Goal: Use online tool/utility: Utilize a website feature to perform a specific function

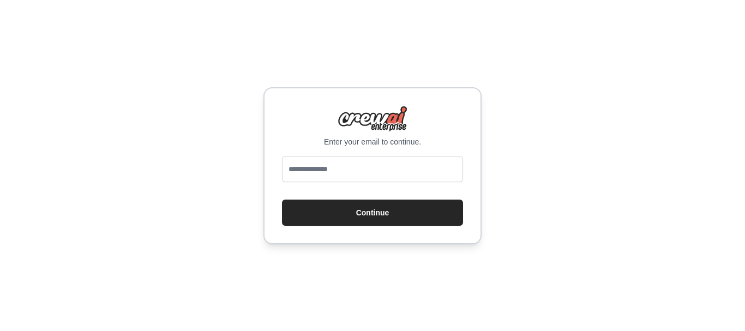
type input "**********"
click at [390, 212] on button "Continue" at bounding box center [372, 213] width 181 height 26
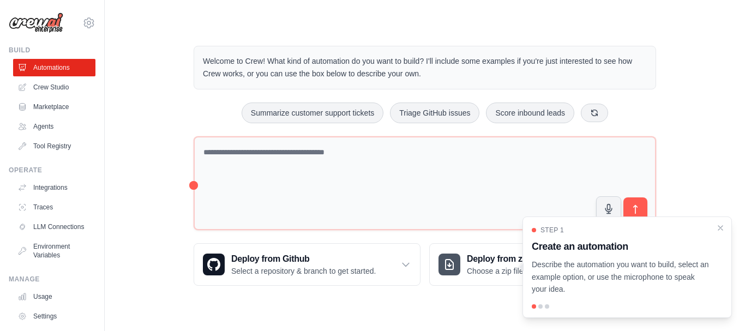
click at [721, 229] on icon "Close walkthrough" at bounding box center [720, 228] width 4 height 4
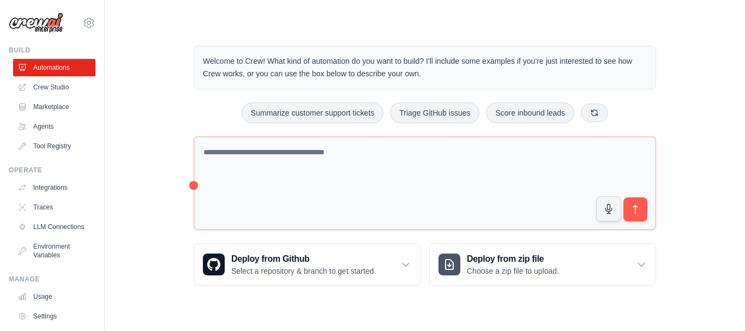
click at [305, 111] on button "Summarize customer support tickets" at bounding box center [313, 113] width 142 height 21
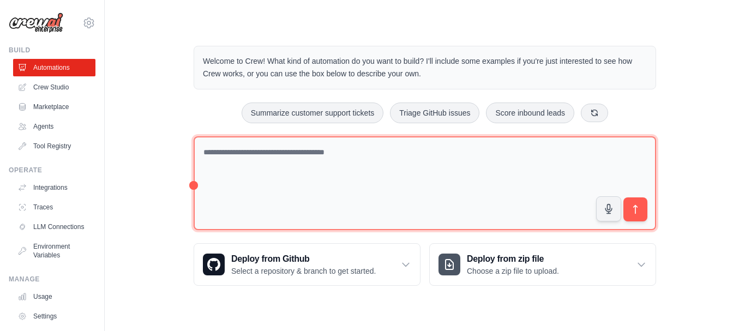
type textarea "**********"
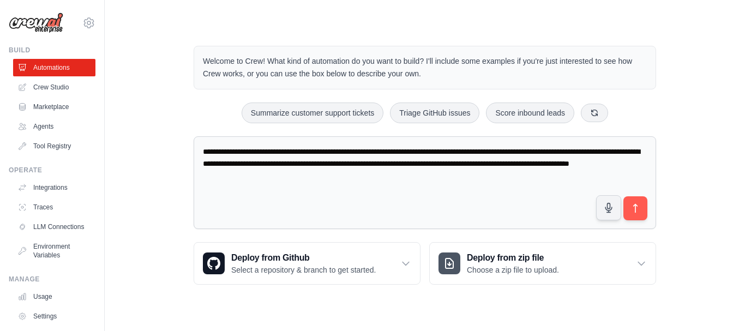
click at [633, 210] on icon "submit" at bounding box center [635, 208] width 11 height 11
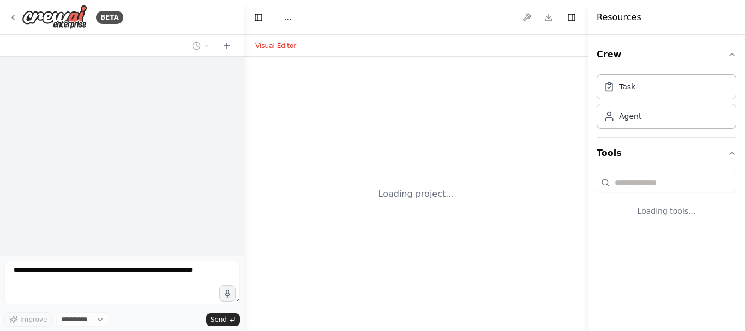
select select "****"
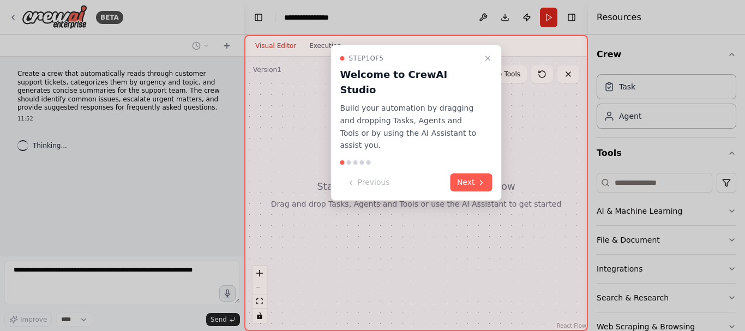
click at [471, 173] on button "Next" at bounding box center [471, 182] width 42 height 18
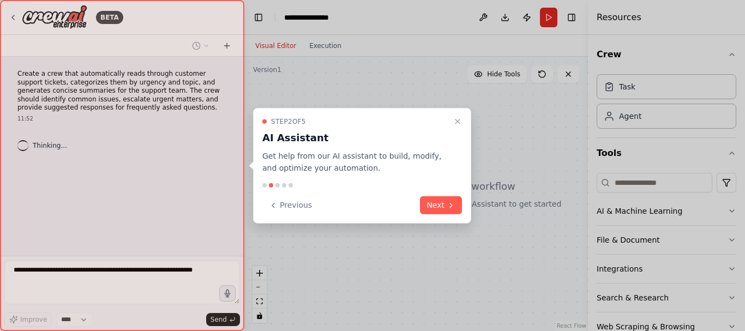
click at [439, 207] on button "Next" at bounding box center [441, 205] width 42 height 18
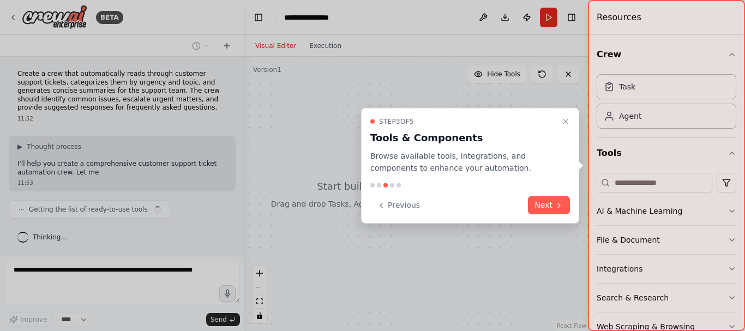
click at [539, 206] on button "Next" at bounding box center [549, 205] width 42 height 18
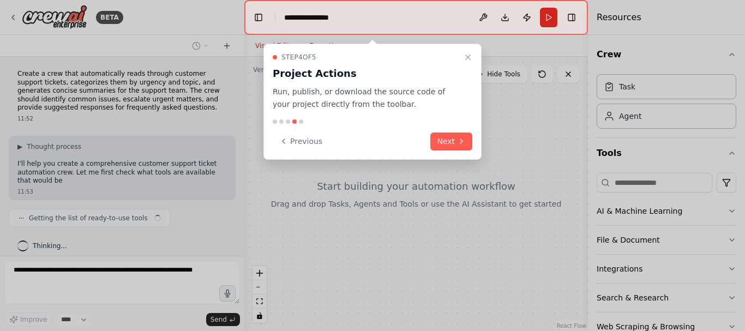
scroll to position [8, 0]
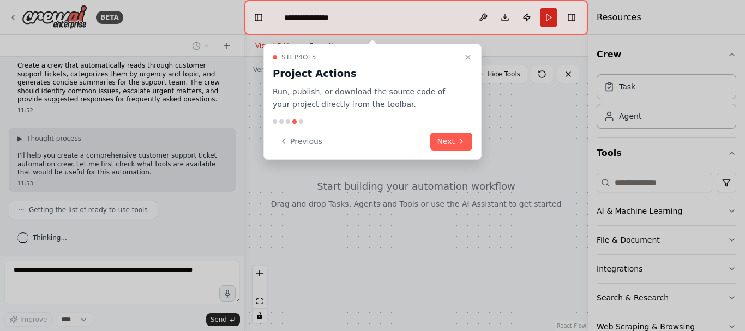
click at [457, 146] on button "Next" at bounding box center [451, 141] width 42 height 18
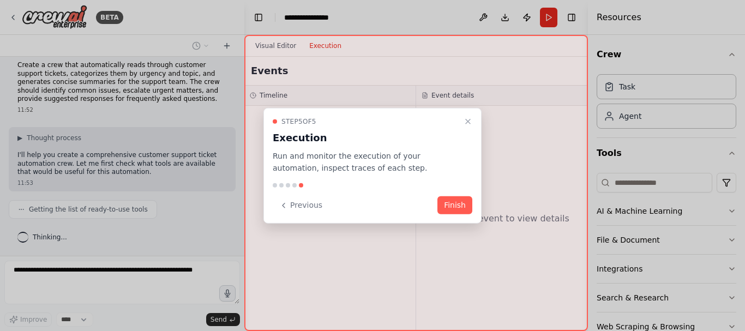
click at [450, 204] on button "Finish" at bounding box center [454, 205] width 35 height 18
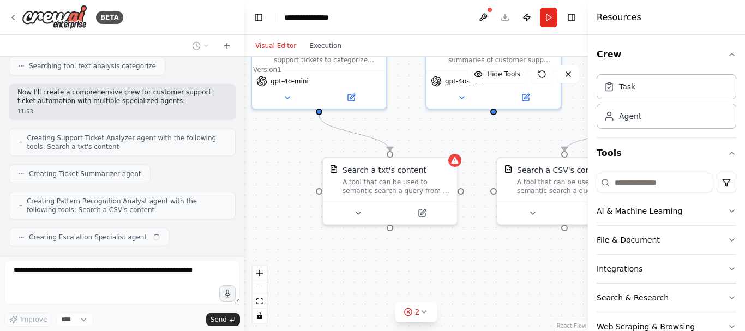
scroll to position [279, 0]
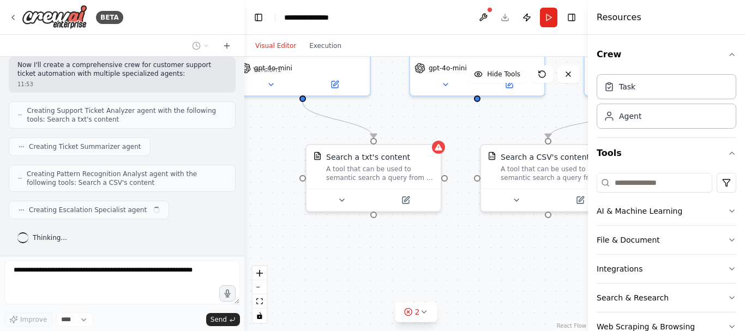
drag, startPoint x: 330, startPoint y: 294, endPoint x: 263, endPoint y: 196, distance: 118.6
click at [263, 196] on div ".deletable-edge-delete-btn { width: 20px; height: 20px; border: 0px solid #ffff…" at bounding box center [416, 194] width 344 height 274
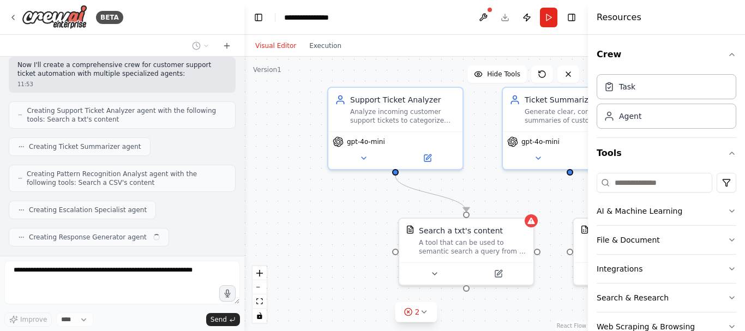
scroll to position [306, 0]
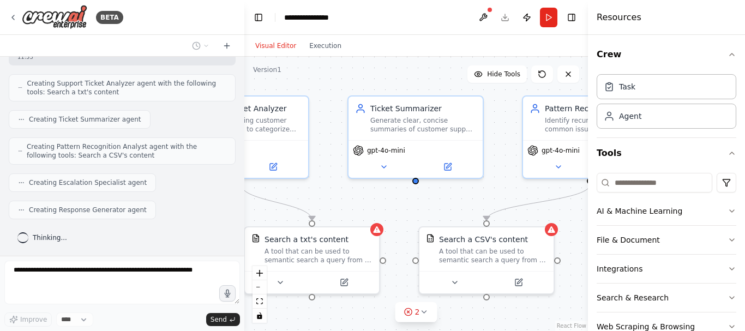
drag, startPoint x: 430, startPoint y: 264, endPoint x: 365, endPoint y: 346, distance: 104.1
click at [365, 330] on html "BETA Create a crew that automatically reads through customer support tickets, c…" at bounding box center [372, 165] width 745 height 331
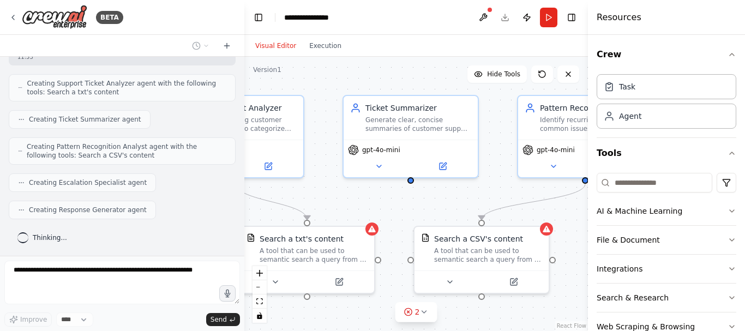
click at [318, 43] on button "Execution" at bounding box center [325, 45] width 45 height 13
click at [274, 42] on button "Visual Editor" at bounding box center [276, 45] width 54 height 13
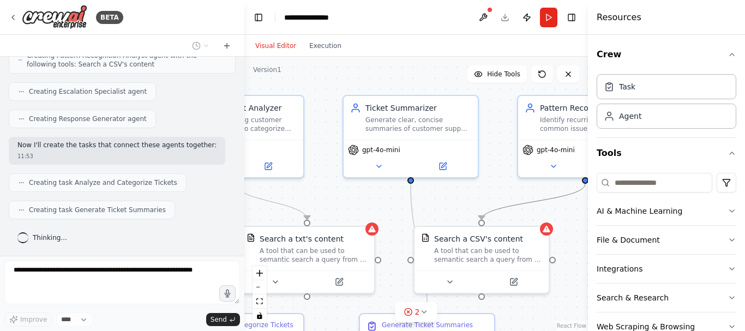
scroll to position [424, 0]
